Goal: Check status: Check status

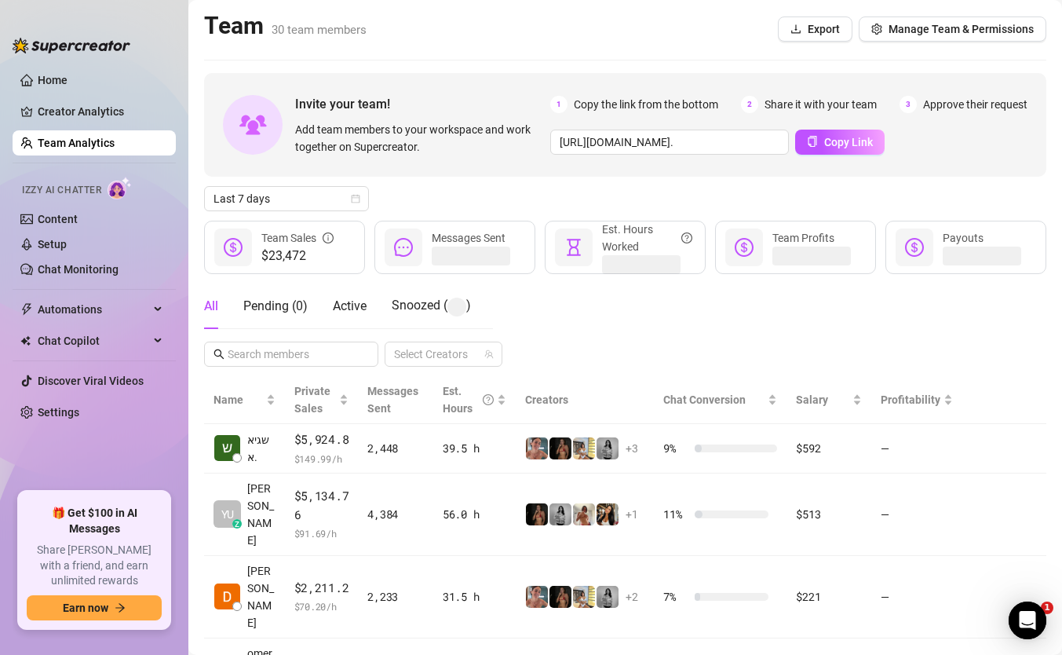
click at [1033, 324] on div "All Pending ( 0 ) Active Snoozed ( ) Select Creators" at bounding box center [625, 324] width 843 height 83
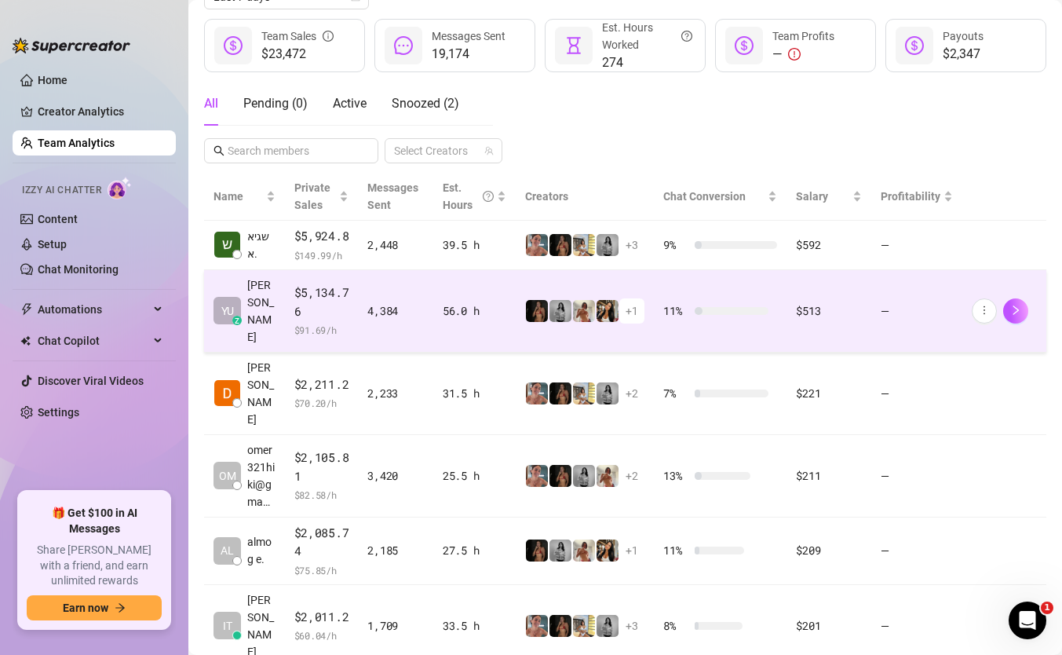
scroll to position [205, 0]
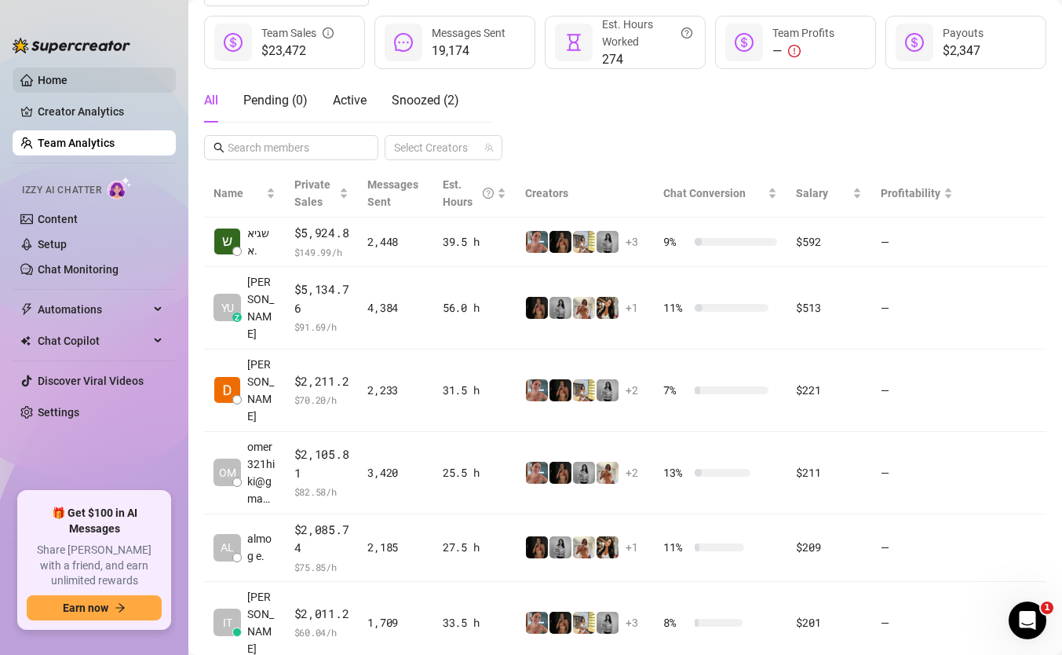
click at [68, 82] on link "Home" at bounding box center [53, 80] width 30 height 13
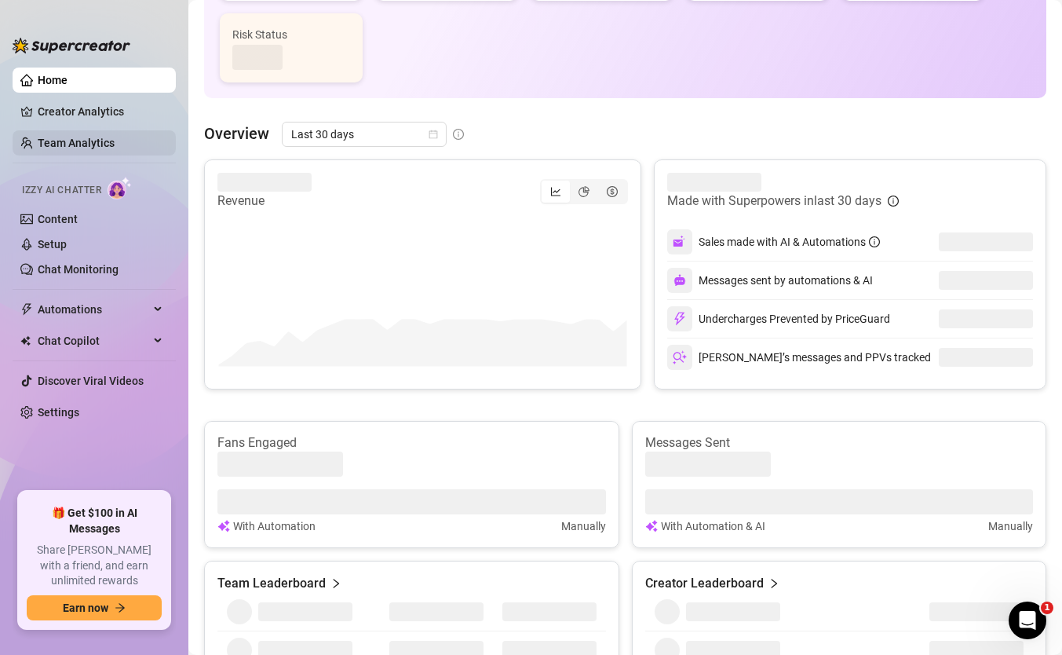
click at [98, 145] on link "Team Analytics" at bounding box center [76, 143] width 77 height 13
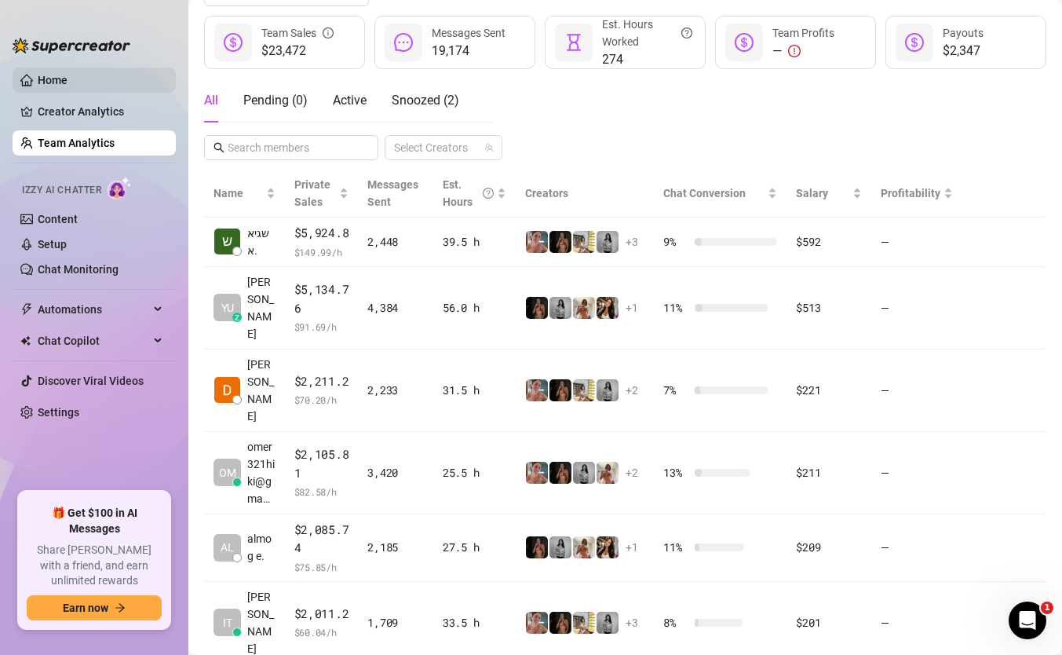
click at [68, 74] on link "Home" at bounding box center [53, 80] width 30 height 13
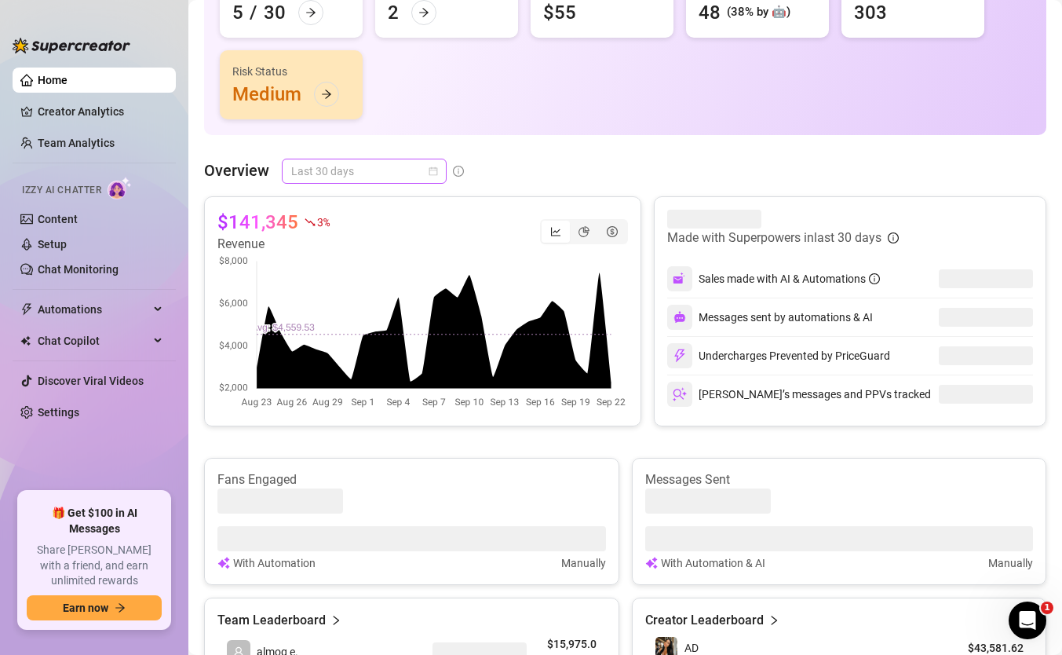
click at [314, 170] on span "Last 30 days" at bounding box center [364, 171] width 146 height 24
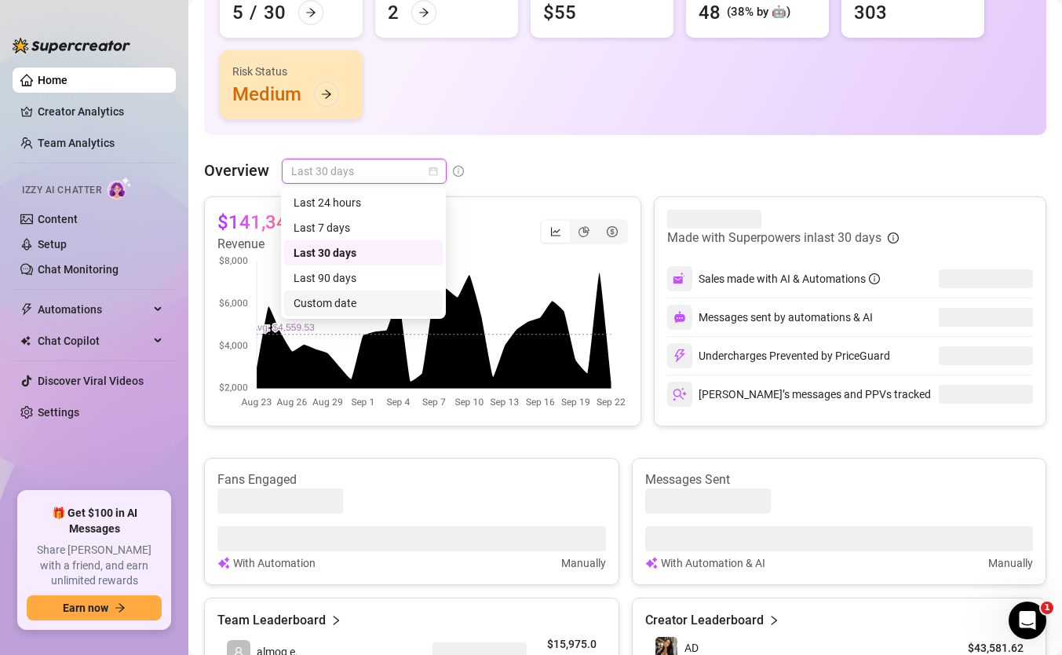
click at [359, 299] on div "Custom date" at bounding box center [364, 302] width 140 height 17
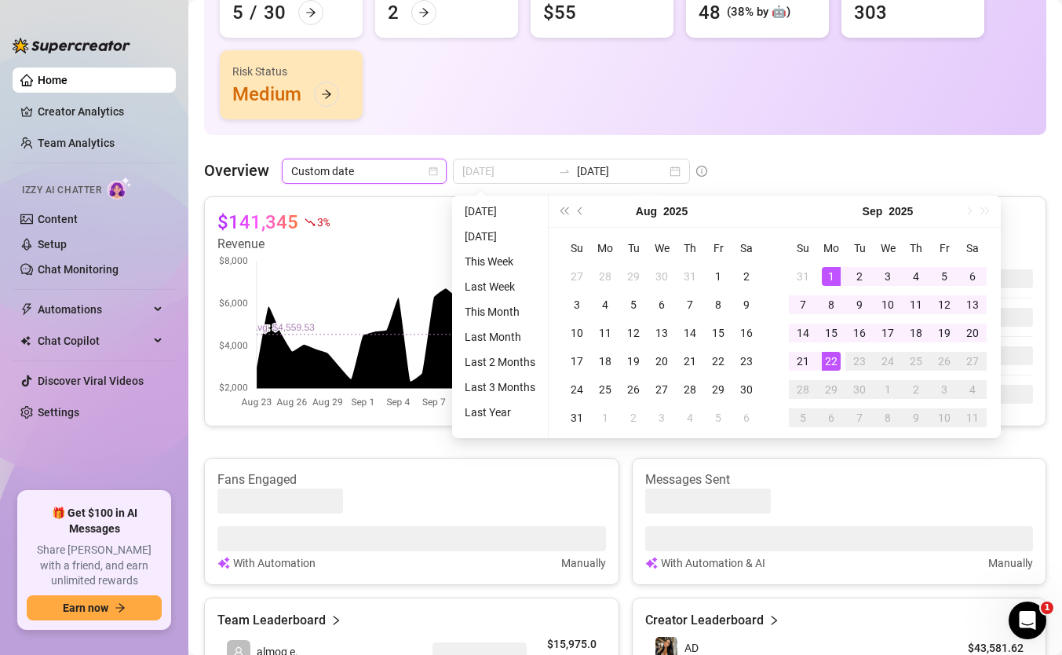
click at [833, 272] on div "1" at bounding box center [831, 276] width 19 height 19
type input "[DATE]"
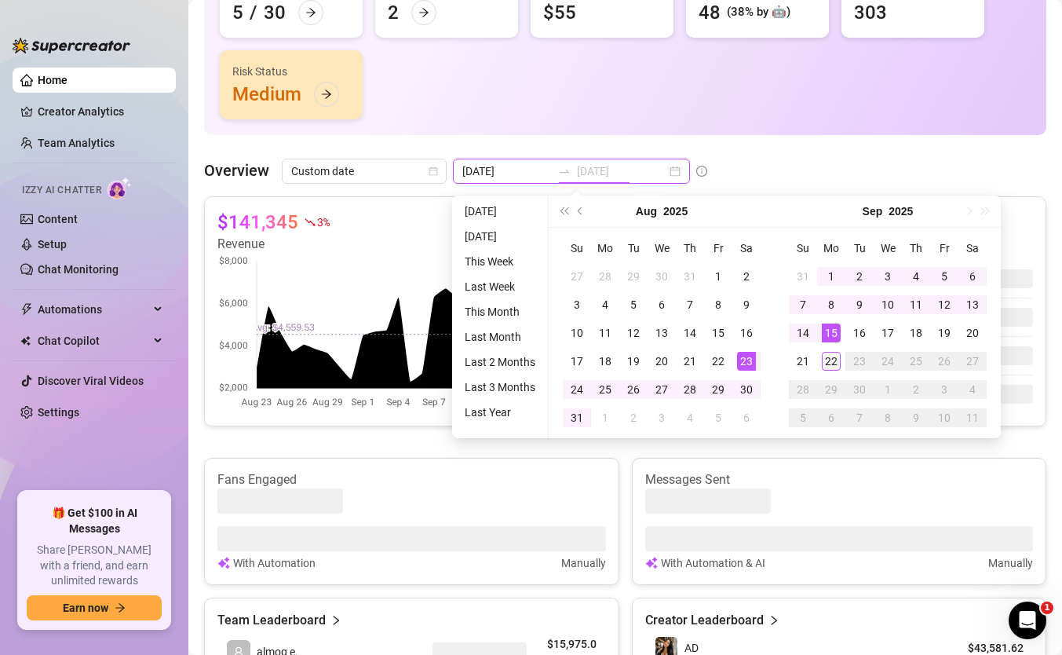
type input "[DATE]"
click at [832, 353] on div "22" at bounding box center [831, 361] width 19 height 19
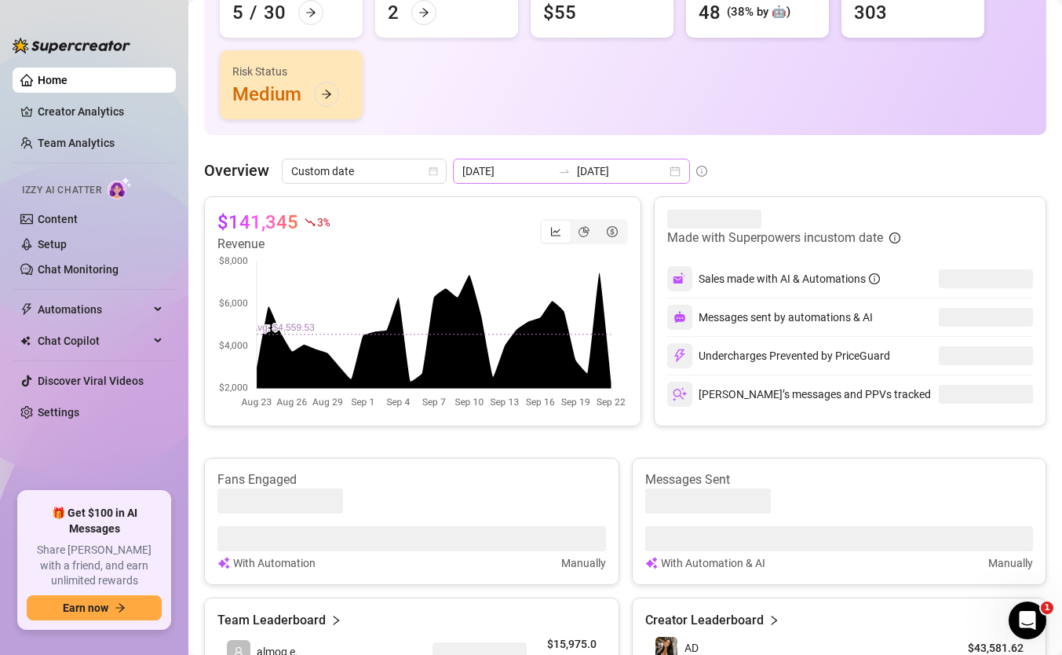
click at [558, 165] on icon "swap-right" at bounding box center [564, 171] width 13 height 13
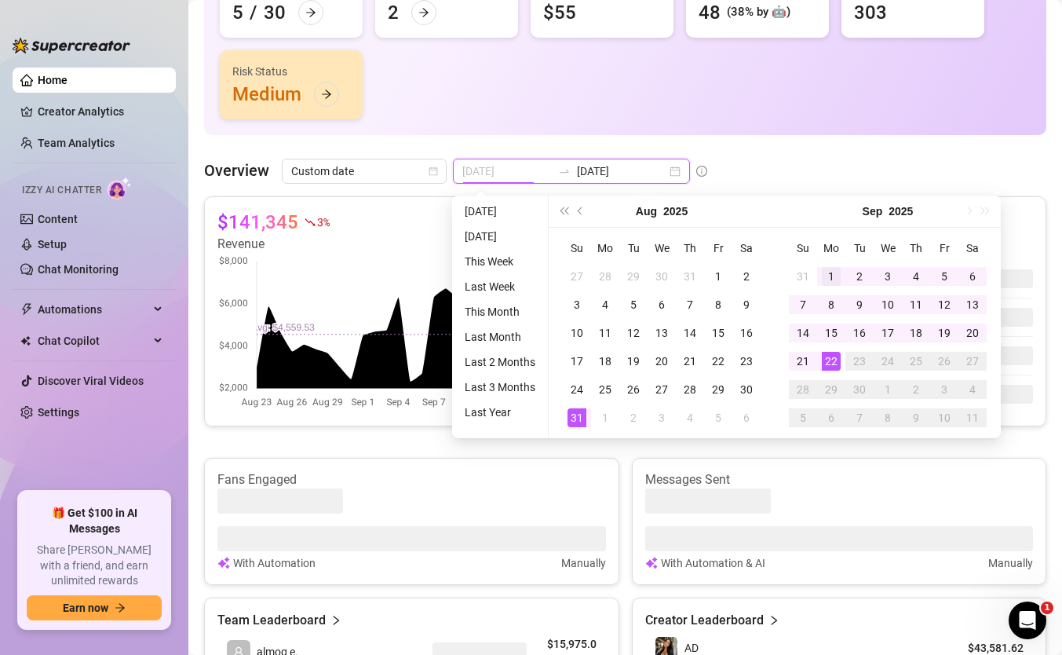
type input "[DATE]"
click at [831, 280] on div "1" at bounding box center [831, 276] width 19 height 19
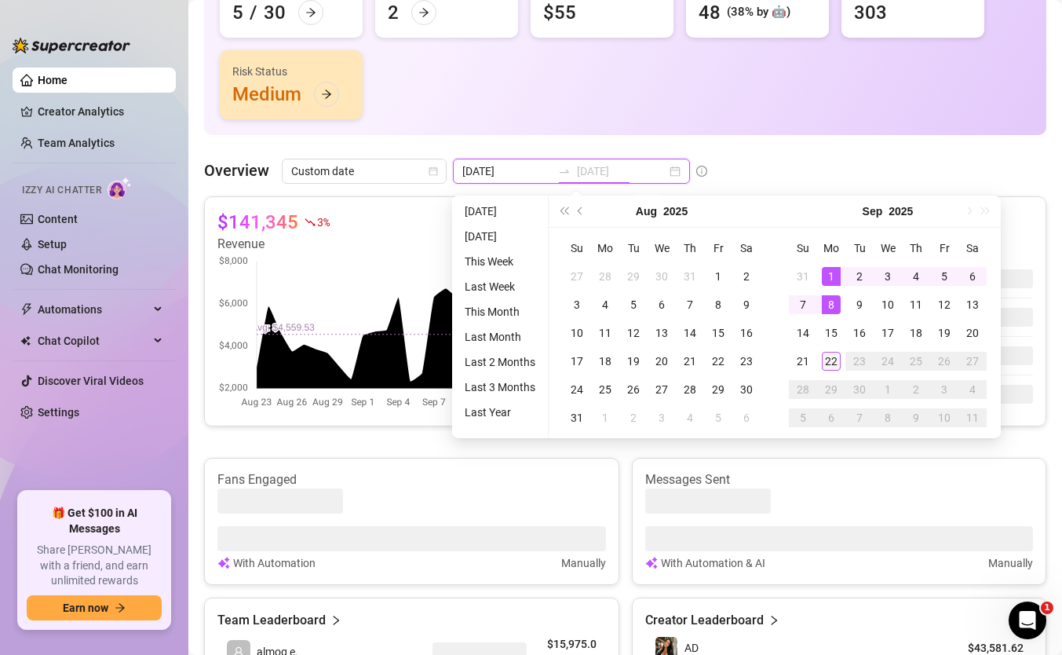
type input "[DATE]"
click at [835, 365] on div "22" at bounding box center [831, 361] width 19 height 19
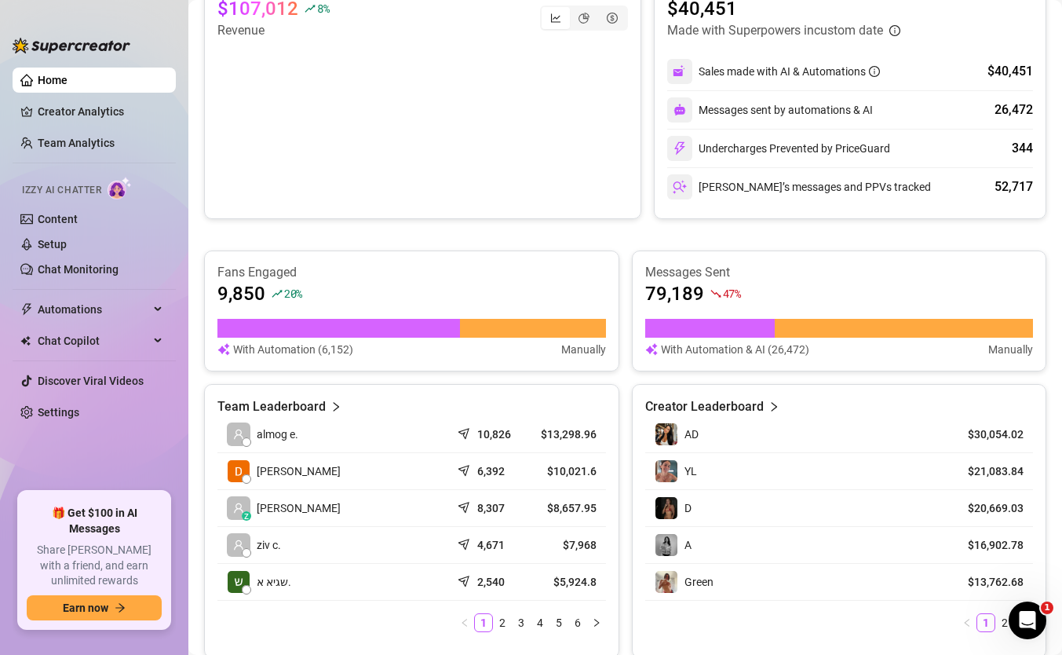
scroll to position [426, 0]
